Goal: Information Seeking & Learning: Find specific fact

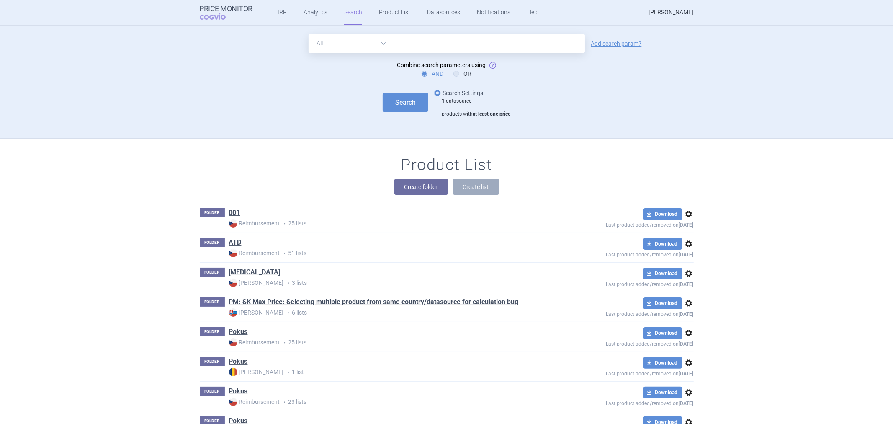
click at [452, 98] on div "1 datasource products with at least one price" at bounding box center [476, 108] width 69 height 20
click at [457, 86] on form "All Brand Name ATC Company Active Substance Country Newer than Add search param…" at bounding box center [447, 75] width 494 height 83
click at [451, 94] on link "options Search Settings" at bounding box center [457, 93] width 51 height 10
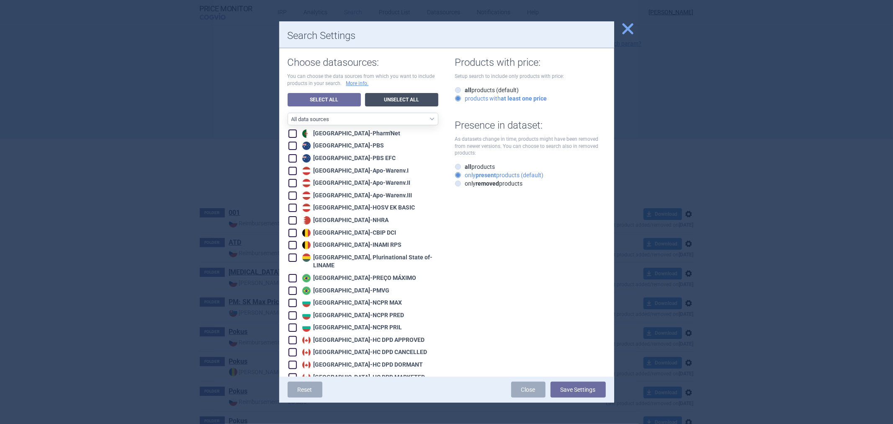
click at [380, 96] on link "Unselect All" at bounding box center [401, 99] width 73 height 13
checkbox input "false"
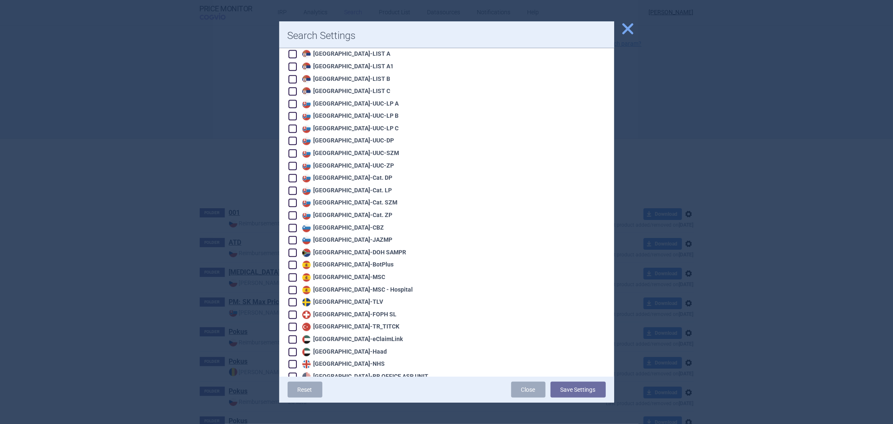
scroll to position [1762, 0]
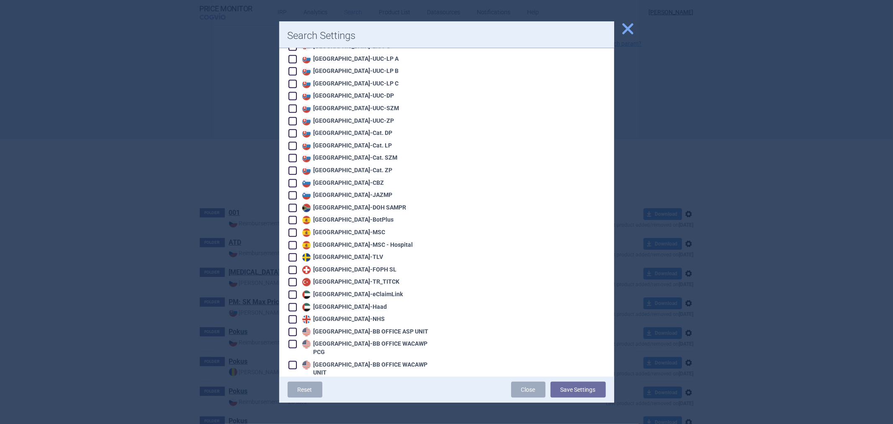
click at [357, 360] on div "United States - BB OFFICE WACAWP UNIT" at bounding box center [369, 368] width 138 height 16
checkbox input "true"
click at [362, 339] on div "United States - BB OFFICE WACAWP PCG" at bounding box center [369, 347] width 138 height 16
checkbox input "true"
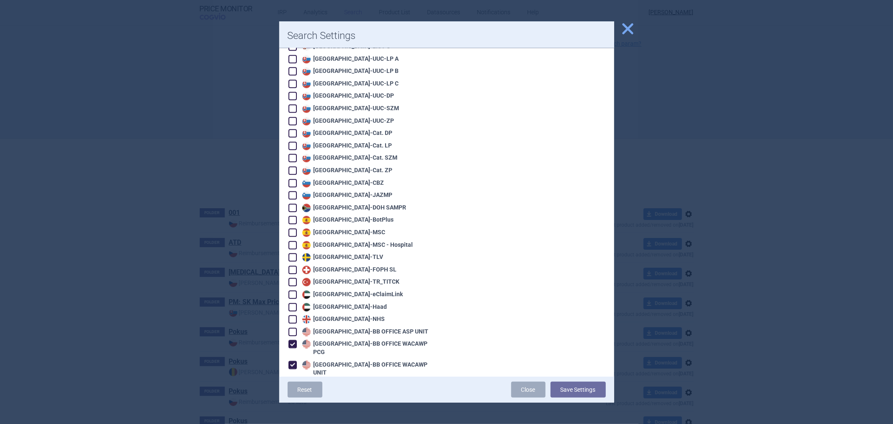
click at [366, 327] on div "United States - BB OFFICE ASP UNIT" at bounding box center [364, 331] width 128 height 8
checkbox input "true"
click at [360, 381] on div "United States - BB SELF WACAWP UNIT" at bounding box center [368, 385] width 136 height 8
checkbox input "true"
click at [566, 384] on button "Save Settings" at bounding box center [577, 389] width 55 height 16
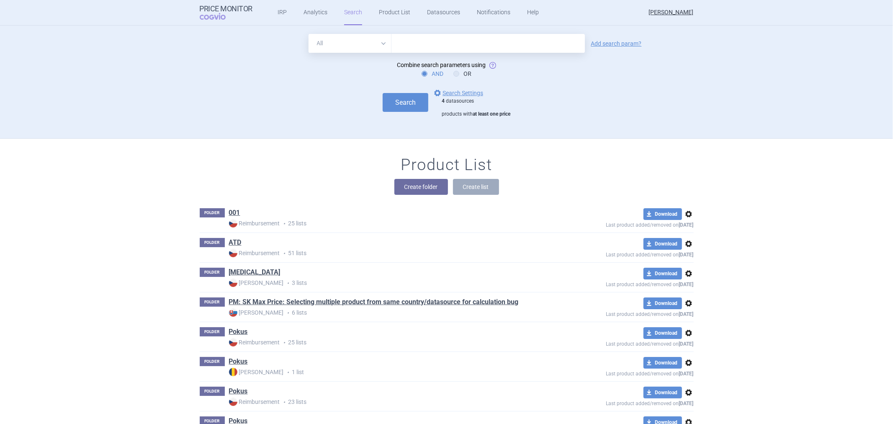
click at [437, 49] on input "text" at bounding box center [487, 43] width 193 height 19
type input "[MEDICAL_DATA]"
click at [383, 93] on button "Search" at bounding box center [406, 102] width 46 height 19
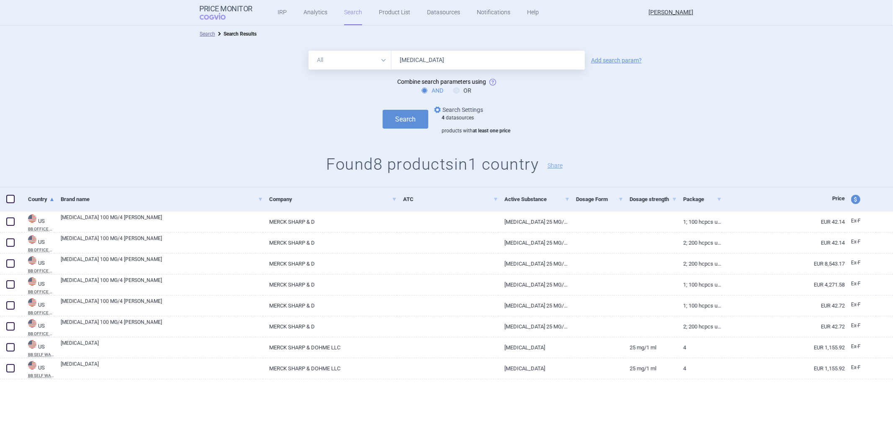
click at [453, 110] on link "options Search Settings" at bounding box center [457, 110] width 51 height 10
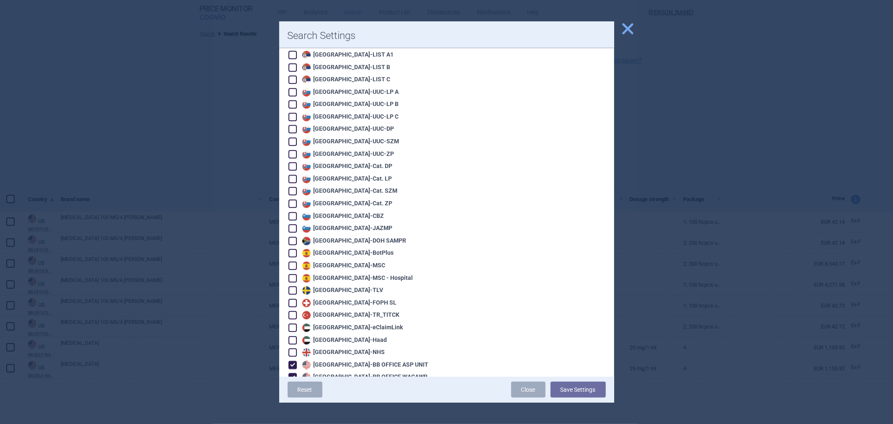
scroll to position [1762, 0]
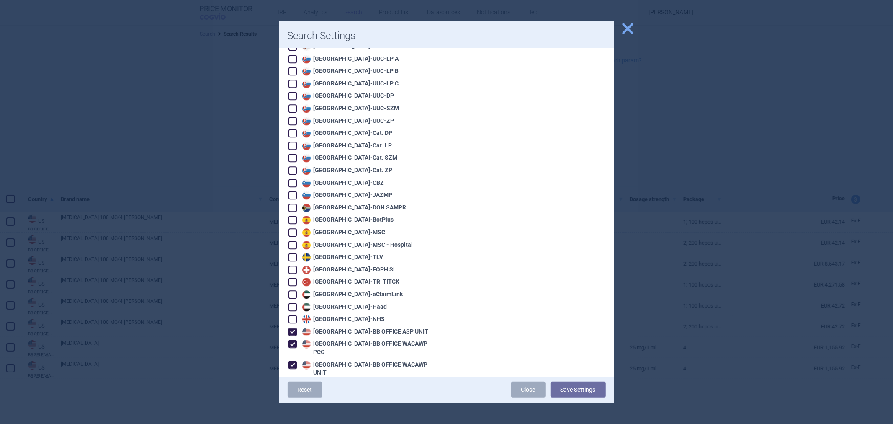
click at [625, 27] on span "close" at bounding box center [627, 28] width 15 height 15
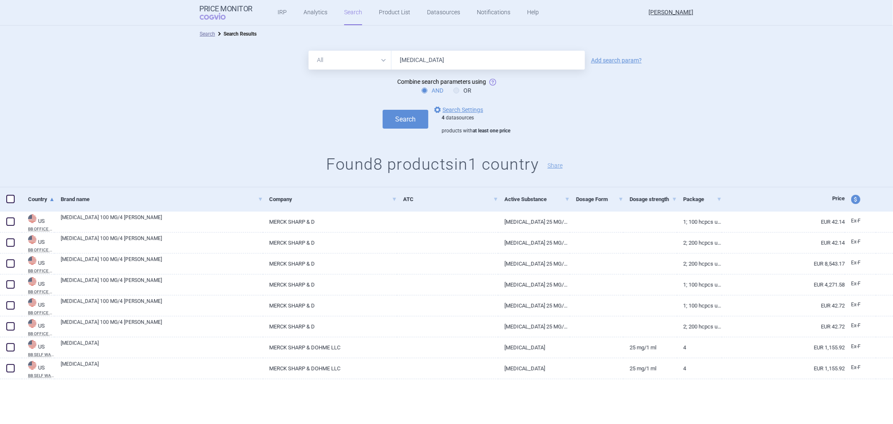
click at [455, 55] on input "[MEDICAL_DATA]" at bounding box center [487, 60] width 193 height 19
type input "[MEDICAL_DATA]"
click at [383, 110] on button "Search" at bounding box center [406, 119] width 46 height 19
click at [465, 108] on link "options Search Settings" at bounding box center [457, 110] width 51 height 10
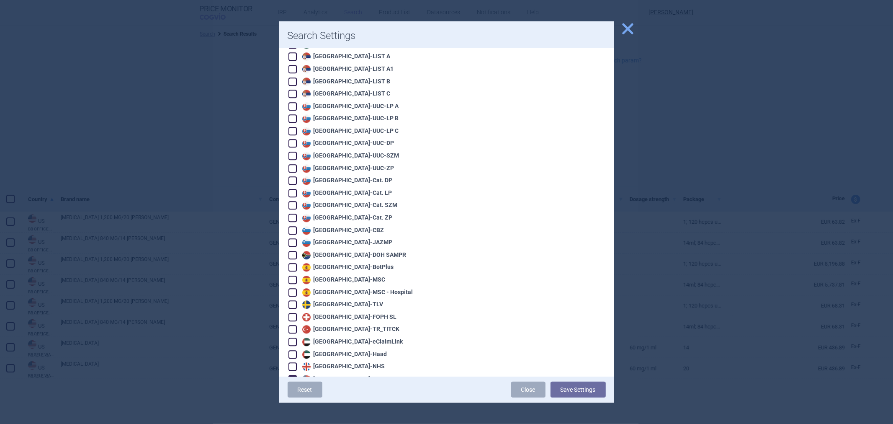
scroll to position [1762, 0]
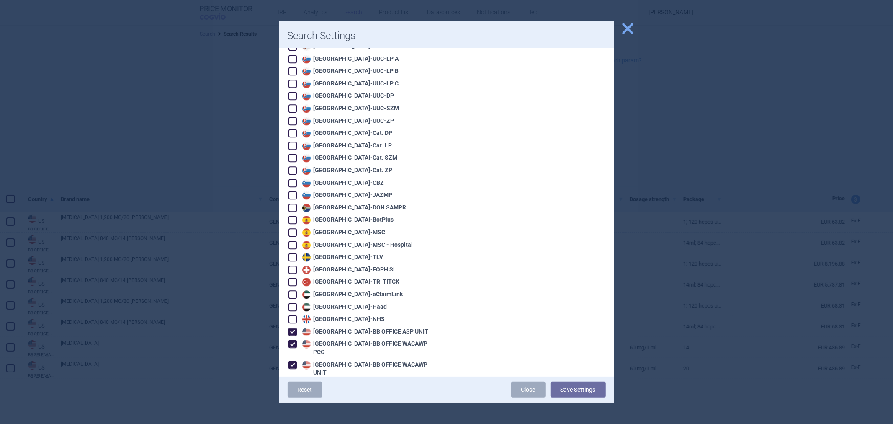
click at [625, 26] on span "close" at bounding box center [627, 28] width 15 height 15
